Goal: Task Accomplishment & Management: Manage account settings

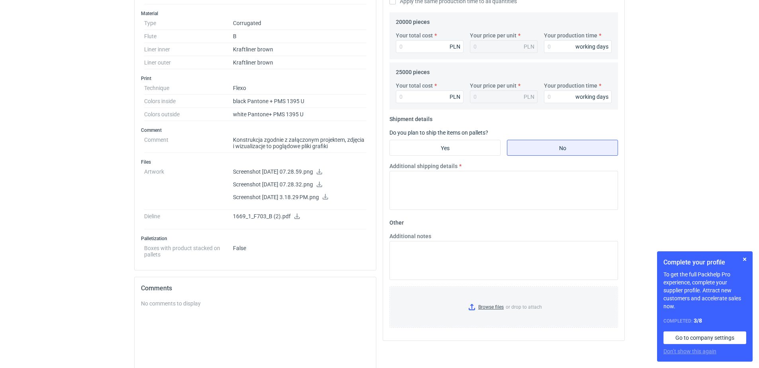
scroll to position [279, 0]
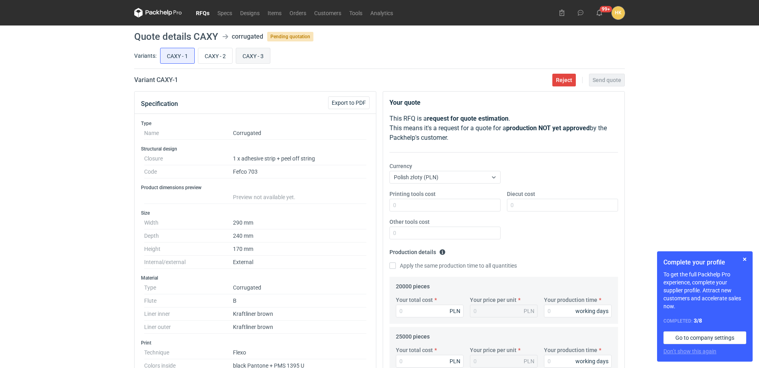
click at [247, 58] on input "CAXY - 3" at bounding box center [253, 55] width 34 height 15
radio input "true"
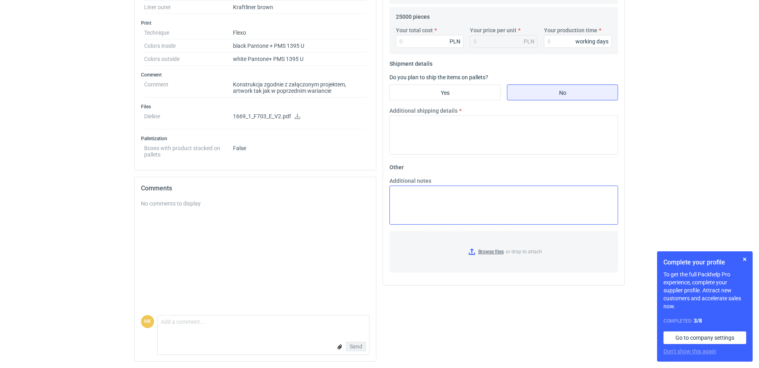
scroll to position [240, 0]
